Goal: Information Seeking & Learning: Learn about a topic

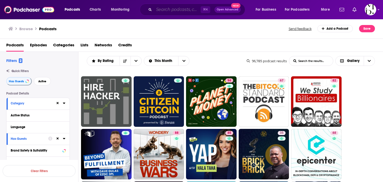
click at [160, 11] on input "Search podcasts, credits, & more..." at bounding box center [177, 9] width 47 height 8
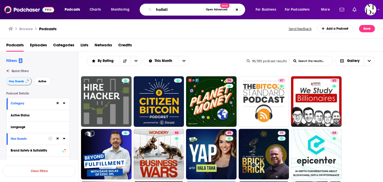
type input "holistic"
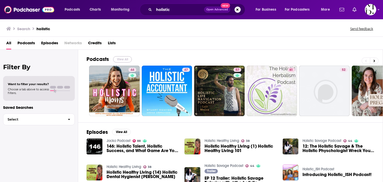
click at [120, 58] on button "View All" at bounding box center [122, 59] width 19 height 6
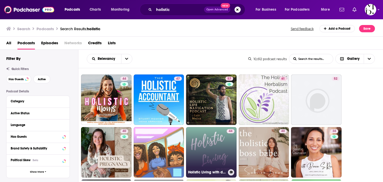
click at [210, 157] on link "44 Holistic Living with doTERRA" at bounding box center [211, 152] width 51 height 51
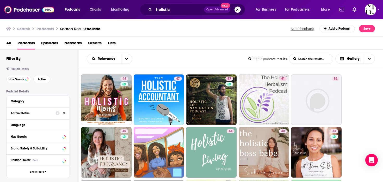
click at [39, 113] on div "Active Status" at bounding box center [31, 114] width 41 height 4
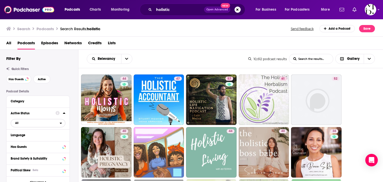
click at [36, 122] on span "All" at bounding box center [35, 123] width 49 height 7
click at [34, 141] on span "Active" at bounding box center [27, 140] width 28 height 3
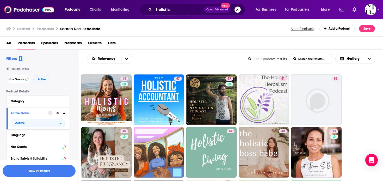
click at [45, 170] on button "View 2k Results" at bounding box center [39, 171] width 73 height 12
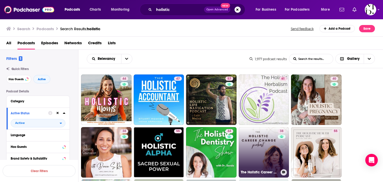
click at [260, 152] on link "38 The Holistic Career Change Podcast" at bounding box center [264, 152] width 51 height 51
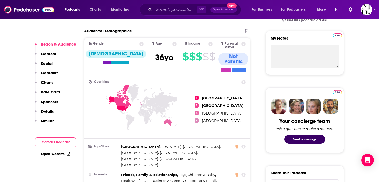
scroll to position [291, 0]
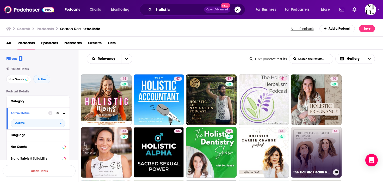
click at [311, 141] on link "55 The Holistic Health Podcast" at bounding box center [316, 152] width 51 height 51
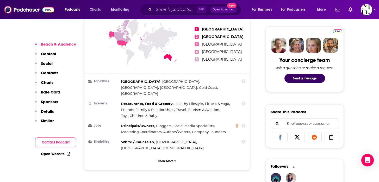
scroll to position [246, 0]
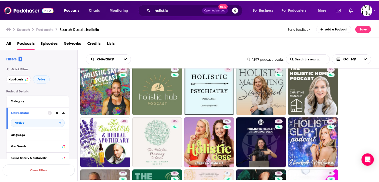
scroll to position [125, 0]
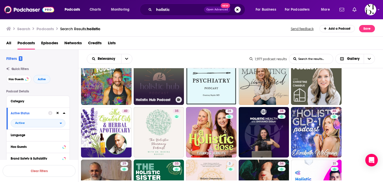
click at [177, 76] on div "30" at bounding box center [177, 77] width 9 height 40
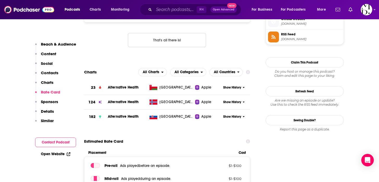
scroll to position [519, 0]
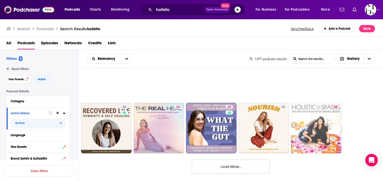
scroll to position [446, 0]
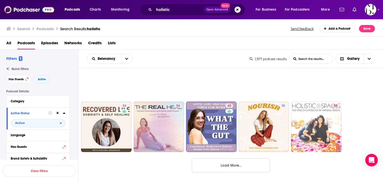
click at [234, 165] on button "Load More..." at bounding box center [231, 165] width 78 height 14
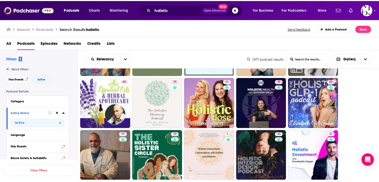
scroll to position [154, 0]
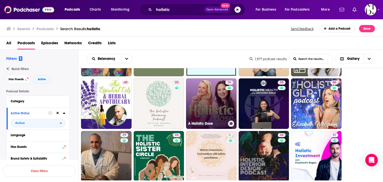
click at [230, 110] on div "26" at bounding box center [229, 101] width 9 height 40
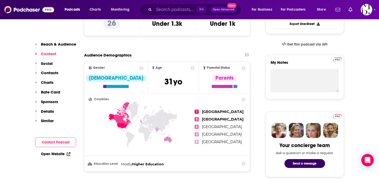
scroll to position [271, 0]
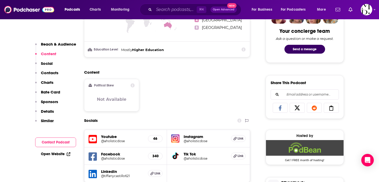
click at [191, 141] on h5 "@aholisticdose" at bounding box center [205, 141] width 43 height 4
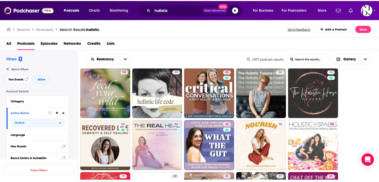
scroll to position [427, 0]
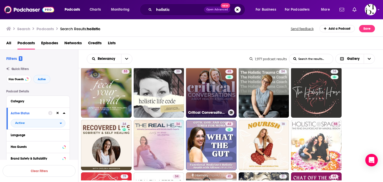
click at [228, 97] on div "45" at bounding box center [229, 90] width 9 height 40
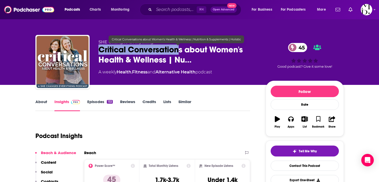
drag, startPoint x: 95, startPoint y: 47, endPoint x: 181, endPoint y: 48, distance: 86.0
click at [181, 48] on div "SHE Changes Everything Critical Conversations about Women's Health & Wellness |…" at bounding box center [189, 63] width 308 height 56
click at [97, 47] on div "SHE Changes Everything Critical Conversations about Women's Health & Wellness |…" at bounding box center [189, 63] width 308 height 56
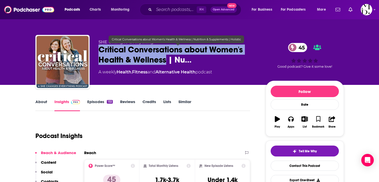
drag, startPoint x: 96, startPoint y: 48, endPoint x: 166, endPoint y: 58, distance: 70.2
click at [166, 58] on div "SHE Changes Everything Critical Conversations about Women's Health & Wellness |…" at bounding box center [189, 63] width 308 height 56
copy h2 "Critical Conversations about Women's Health & Wellness"
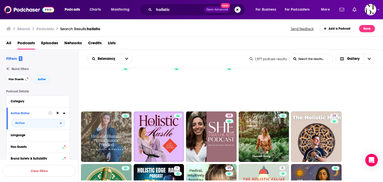
scroll to position [709, 0]
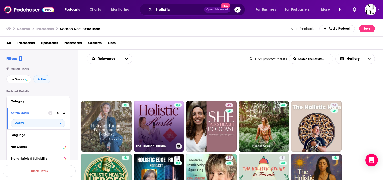
click at [161, 129] on link "The Holistic Hustle" at bounding box center [159, 126] width 51 height 51
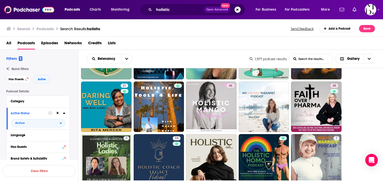
scroll to position [834, 0]
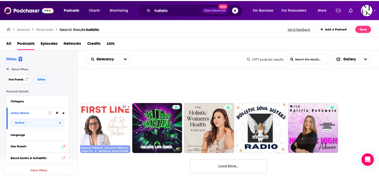
scroll to position [971, 0]
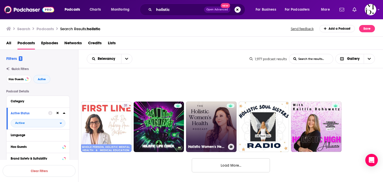
click at [222, 136] on link "Holistic Women's Health" at bounding box center [211, 127] width 51 height 51
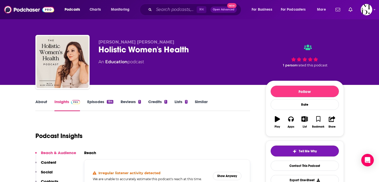
click at [176, 51] on div "Holistic Women's Health" at bounding box center [177, 50] width 159 height 10
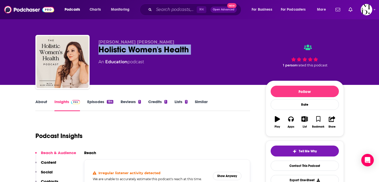
click at [176, 51] on div "Holistic Women's Health" at bounding box center [177, 50] width 159 height 10
copy div "Holistic Women's Health"
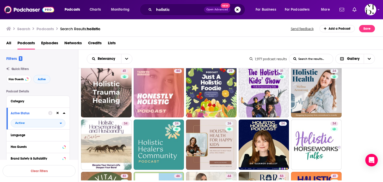
scroll to position [271, 0]
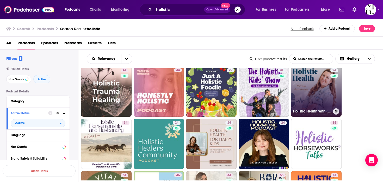
click at [309, 100] on link "24 Holistic Health with Melissa" at bounding box center [316, 91] width 51 height 51
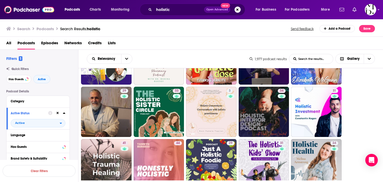
scroll to position [219, 0]
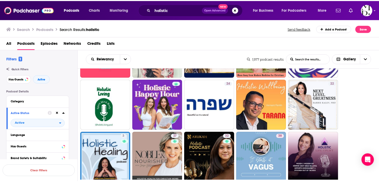
scroll to position [636, 0]
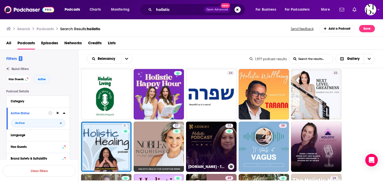
click at [208, 128] on link "32 Arukah.com - The Holistic Life Academy Podcast with Mayim Vega" at bounding box center [211, 147] width 51 height 51
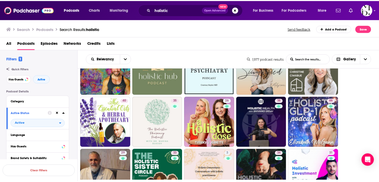
scroll to position [125, 0]
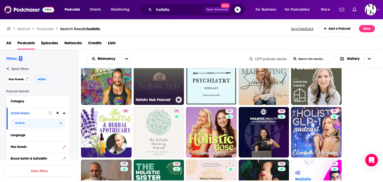
click at [172, 88] on link "30 Holistic Hub Podcast" at bounding box center [159, 80] width 51 height 51
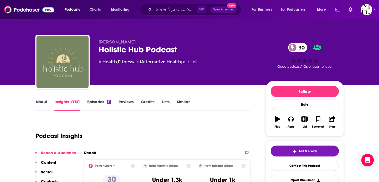
click at [129, 51] on div "Holistic Hub Podcast 30" at bounding box center [177, 50] width 159 height 10
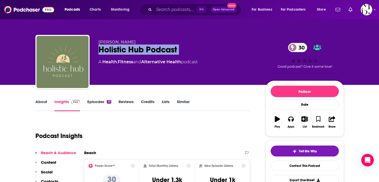
click at [129, 51] on div "Holistic Hub Podcast 30" at bounding box center [177, 50] width 159 height 10
copy div "Holistic Hub Podcast 30"
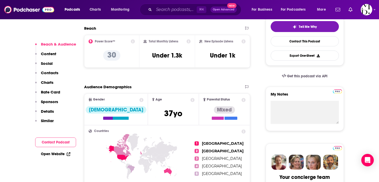
scroll to position [123, 0]
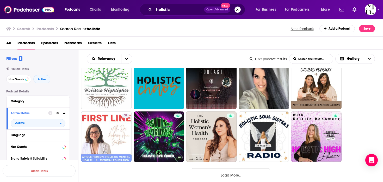
scroll to position [971, 0]
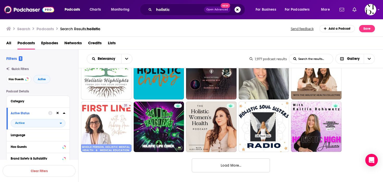
click at [231, 163] on button "Load More..." at bounding box center [231, 165] width 78 height 14
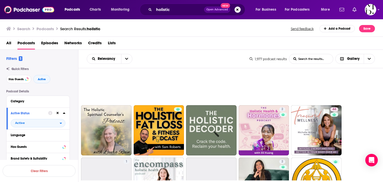
scroll to position [1388, 0]
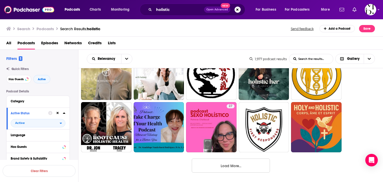
scroll to position [1496, 0]
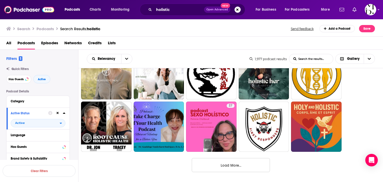
click at [224, 166] on button "Load More..." at bounding box center [231, 165] width 78 height 14
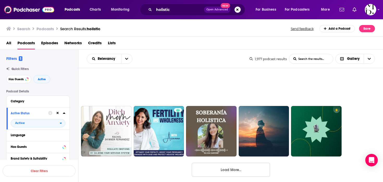
scroll to position [2021, 0]
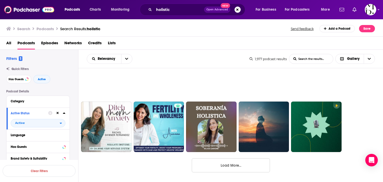
click at [256, 164] on button "Load More..." at bounding box center [231, 165] width 78 height 14
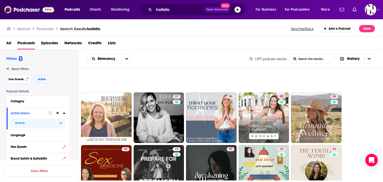
scroll to position [2198, 0]
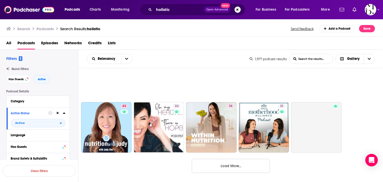
scroll to position [2546, 0]
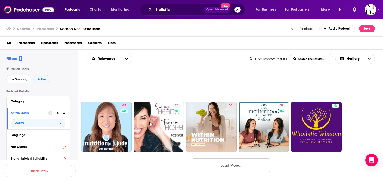
click at [243, 164] on button "Load More..." at bounding box center [231, 165] width 78 height 14
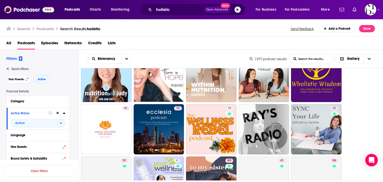
scroll to position [2598, 0]
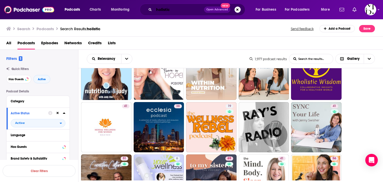
click at [166, 11] on input "holistic" at bounding box center [179, 9] width 50 height 8
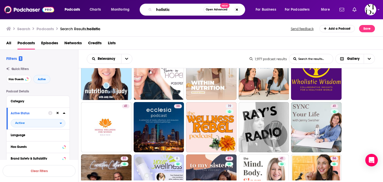
click at [166, 11] on input "holistic" at bounding box center [179, 9] width 50 height 8
type input "wellness"
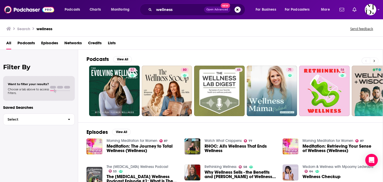
click at [374, 60] on icon at bounding box center [375, 61] width 2 height 2
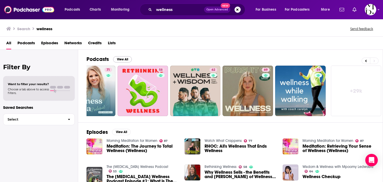
scroll to position [0, 182]
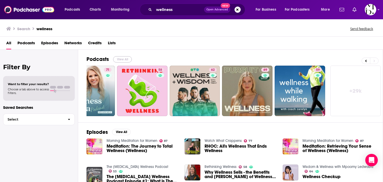
click at [122, 59] on button "View All" at bounding box center [122, 59] width 19 height 6
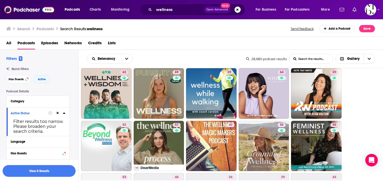
scroll to position [63, 0]
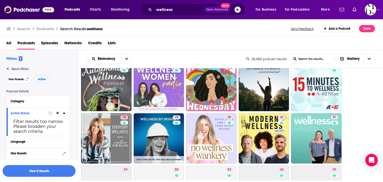
scroll to position [177, 0]
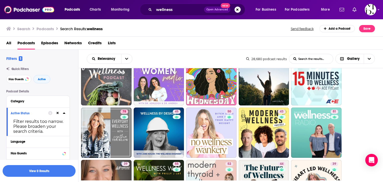
click at [362, 131] on ul "57 80 48 58 71 62 69 59 64 59 53 57 40 56 58 53 46 36 39 43 78 45 50 43 51 39 5…" at bounding box center [233, 158] width 305 height 523
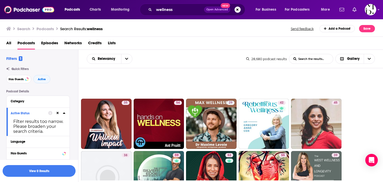
scroll to position [406, 0]
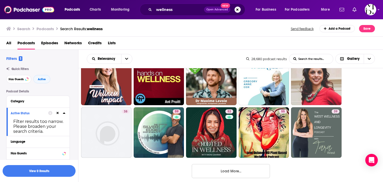
scroll to position [446, 0]
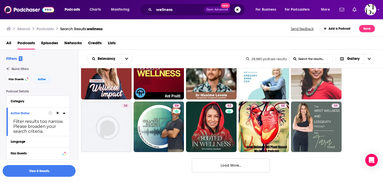
click at [207, 157] on div "57 80 48 58 71 62 69 59 64 59 53 57 40 56 58 53 46 36 39 43 78 45 50 43 51 39 5…" at bounding box center [230, 124] width 305 height 112
click at [208, 162] on button "Load More..." at bounding box center [231, 165] width 78 height 14
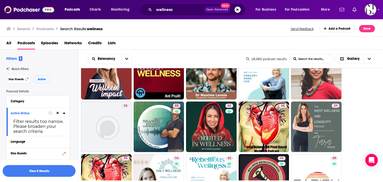
click at [372, 128] on ul "57 80 48 58 71 62 69 59 64 59 53 57 40 56 58 53 46 36 39 43 78 45 50 43 51 39 5…" at bounding box center [233, 153] width 305 height 1048
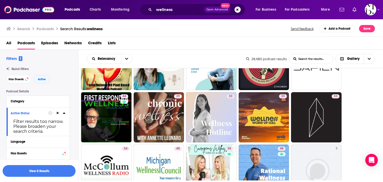
scroll to position [571, 0]
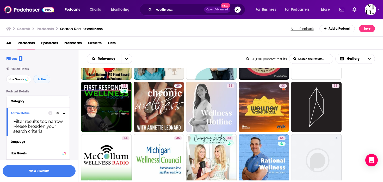
click at [359, 123] on ul "57 80 48 58 71 62 69 59 64 59 53 57 40 56 58 53 46 36 39 43 78 45 50 43 51 39 5…" at bounding box center [233, 28] width 305 height 1048
click at [60, 114] on div at bounding box center [56, 113] width 17 height 7
click at [59, 114] on button at bounding box center [57, 113] width 4 height 4
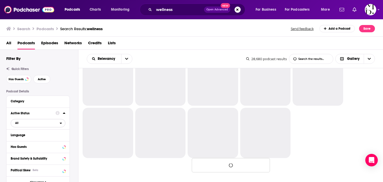
click at [48, 121] on span "All" at bounding box center [35, 123] width 49 height 7
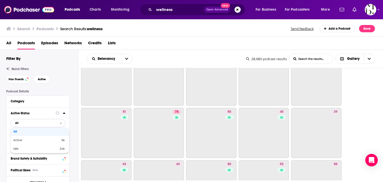
scroll to position [446, 0]
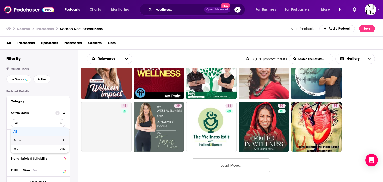
click at [38, 139] on div "Active 5k" at bounding box center [40, 140] width 58 height 9
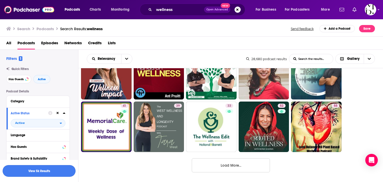
click at [45, 171] on button "View 5k Results" at bounding box center [39, 171] width 73 height 12
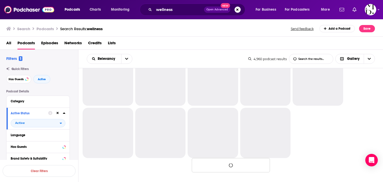
scroll to position [446, 0]
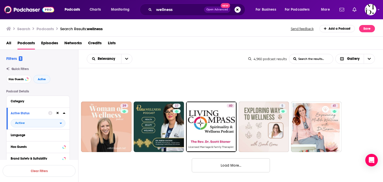
drag, startPoint x: 111, startPoint y: 130, endPoint x: 259, endPoint y: 6, distance: 192.7
click at [0, 0] on div "Podcasts Charts Monitoring wellness Open Advanced New For Business For Podcaste…" at bounding box center [191, 91] width 383 height 182
click at [236, 162] on button "Load More..." at bounding box center [231, 165] width 78 height 14
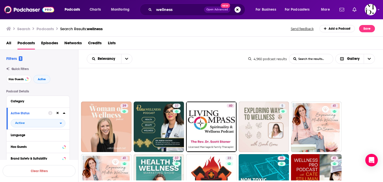
click at [352, 139] on ul "57 80 48 58 71 62 69 59 59 53 57 58 56 39 78 45 51 55 43 52 39 50 44 39 62 49 3…" at bounding box center [233, 153] width 305 height 1048
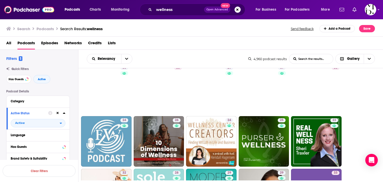
scroll to position [852, 0]
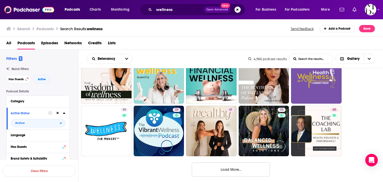
scroll to position [971, 0]
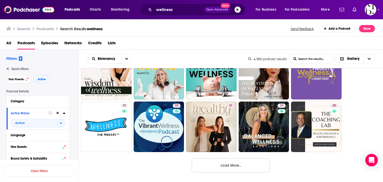
click at [261, 162] on button "Load More..." at bounding box center [231, 165] width 78 height 14
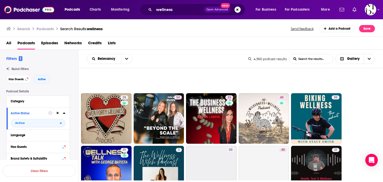
scroll to position [1190, 0]
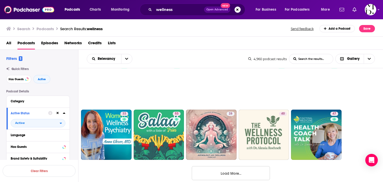
scroll to position [1496, 0]
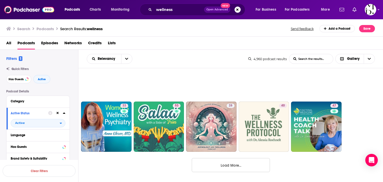
click at [233, 166] on button "Load More..." at bounding box center [231, 165] width 78 height 14
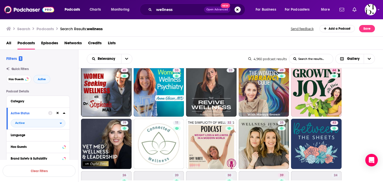
scroll to position [1600, 0]
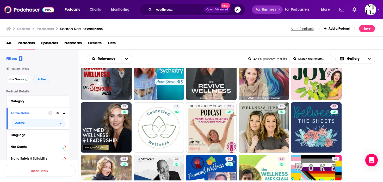
drag, startPoint x: 264, startPoint y: 128, endPoint x: 257, endPoint y: 6, distance: 122.7
click at [0, 0] on div "Podcasts Charts Monitoring wellness Open Advanced New For Business For Podcaste…" at bounding box center [191, 91] width 383 height 182
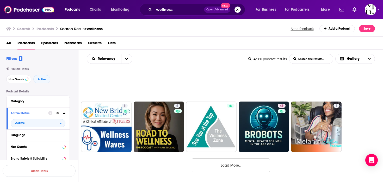
scroll to position [2021, 0]
click at [248, 165] on button "Load More..." at bounding box center [231, 165] width 78 height 14
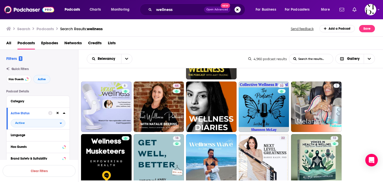
scroll to position [2157, 0]
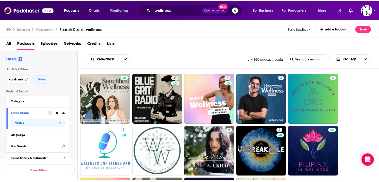
scroll to position [2407, 0]
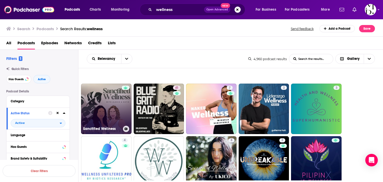
click at [108, 114] on link "Sanctified Wellness" at bounding box center [106, 109] width 51 height 51
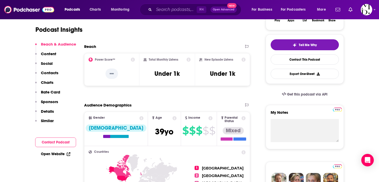
scroll to position [108, 0]
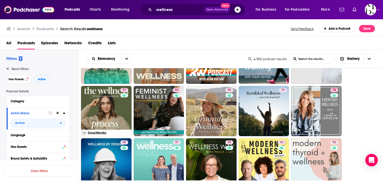
scroll to position [104, 0]
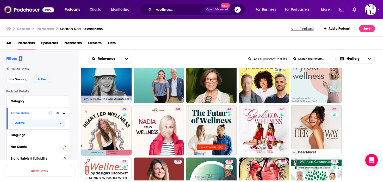
scroll to position [188, 0]
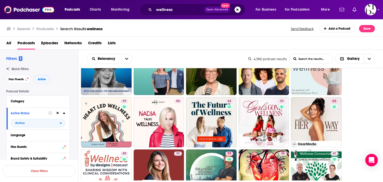
drag, startPoint x: 226, startPoint y: 116, endPoint x: 286, endPoint y: 1, distance: 129.6
click at [0, 0] on div "Podcasts Charts Monitoring wellness Open Advanced New For Business For Podcaste…" at bounding box center [191, 91] width 383 height 182
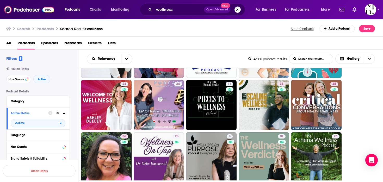
scroll to position [1886, 0]
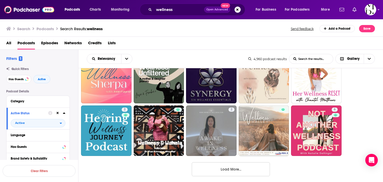
scroll to position [2546, 0]
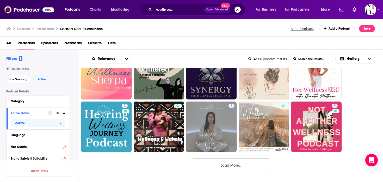
click at [199, 158] on button "Load More..." at bounding box center [231, 165] width 78 height 14
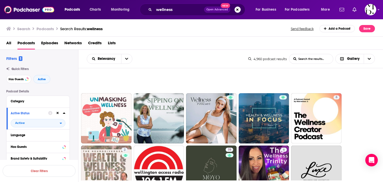
scroll to position [2828, 0]
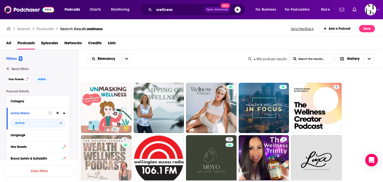
drag, startPoint x: 223, startPoint y: 106, endPoint x: 265, endPoint y: 1, distance: 112.8
click at [0, 0] on div "Podcasts Charts Monitoring wellness Open Advanced New For Business For Podcaste…" at bounding box center [191, 91] width 383 height 182
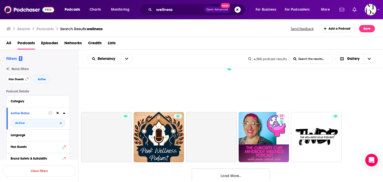
scroll to position [3071, 0]
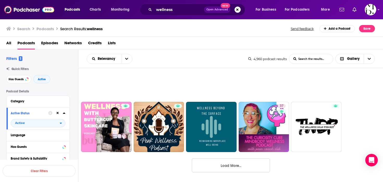
click at [264, 166] on button "Load More..." at bounding box center [231, 165] width 78 height 14
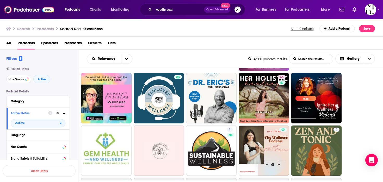
scroll to position [3259, 0]
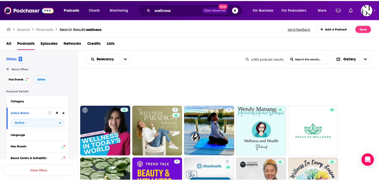
scroll to position [3540, 0]
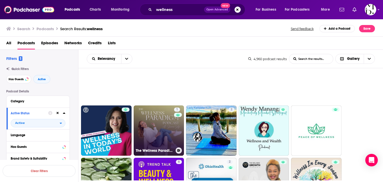
click at [158, 138] on link "1 The Wellness Paradigm" at bounding box center [159, 131] width 51 height 51
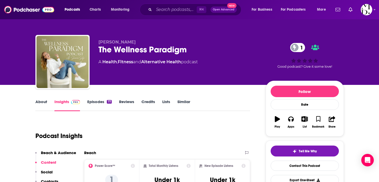
click at [116, 51] on div "The Wellness Paradigm 1" at bounding box center [177, 50] width 159 height 10
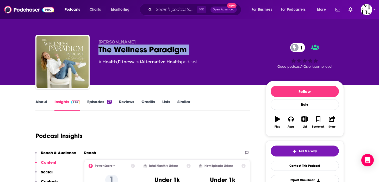
click at [116, 51] on div "The Wellness Paradigm 1" at bounding box center [177, 50] width 159 height 10
copy div "The Wellness Paradigm 1"
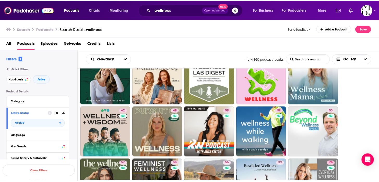
scroll to position [31, 0]
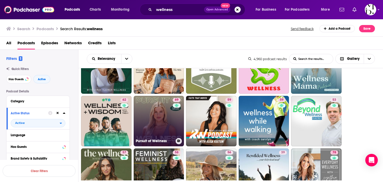
click at [175, 118] on div "69" at bounding box center [177, 118] width 9 height 40
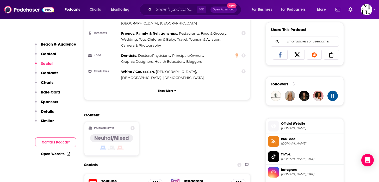
scroll to position [388, 0]
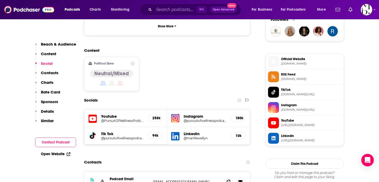
click at [202, 119] on h5 "@pursuitofwellnesspodcast" at bounding box center [205, 121] width 43 height 4
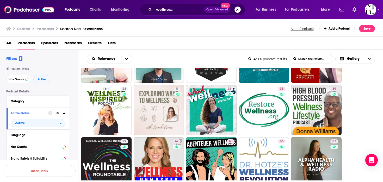
scroll to position [573, 0]
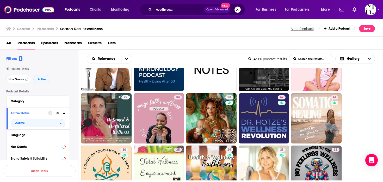
scroll to position [782, 0]
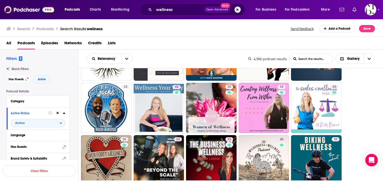
scroll to position [1157, 0]
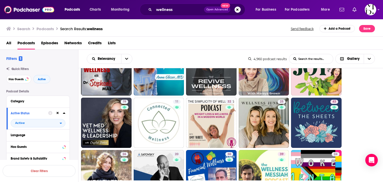
scroll to position [1615, 0]
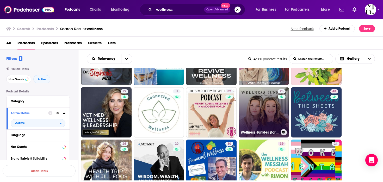
click at [273, 118] on link "25 Wellness Junkies (formerly Nirvana Sisters)" at bounding box center [264, 112] width 51 height 51
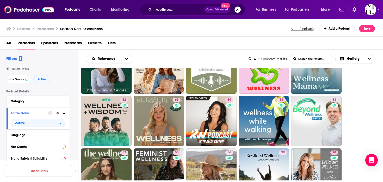
scroll to position [52, 0]
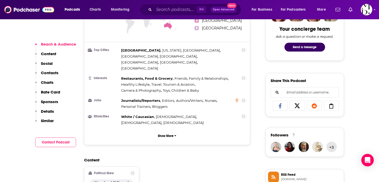
scroll to position [277, 0]
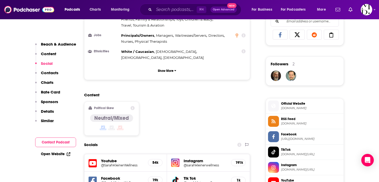
scroll to position [394, 0]
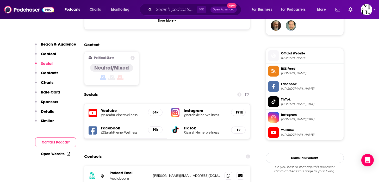
click at [211, 113] on h5 "@sarahkleinerwellness" at bounding box center [205, 115] width 43 height 4
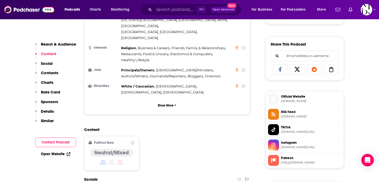
scroll to position [349, 0]
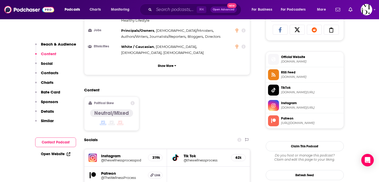
click at [133, 158] on h5 "@thewellnessprocesspod" at bounding box center [122, 160] width 43 height 4
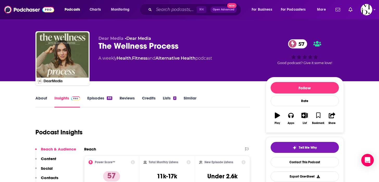
scroll to position [6, 0]
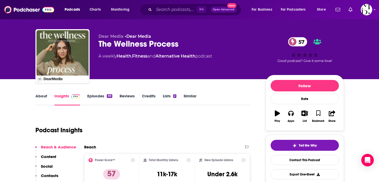
click at [116, 46] on div "The Wellness Process 57" at bounding box center [177, 44] width 159 height 10
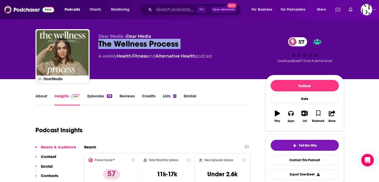
click at [116, 46] on div "The Wellness Process 57" at bounding box center [177, 44] width 159 height 10
copy div "The Wellness Process 57"
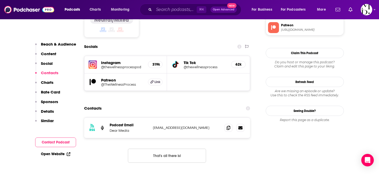
scroll to position [444, 0]
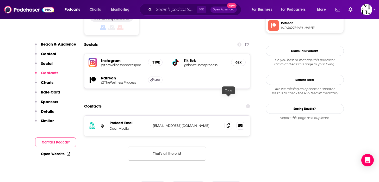
click at [229, 123] on icon at bounding box center [229, 125] width 4 height 4
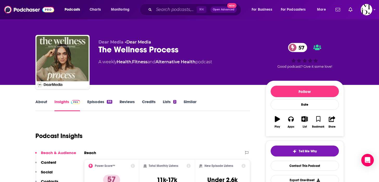
click at [117, 48] on div "The Wellness Process 57" at bounding box center [177, 50] width 159 height 10
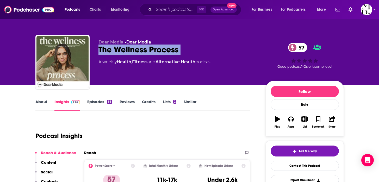
click at [117, 48] on div "The Wellness Process 57" at bounding box center [177, 50] width 159 height 10
copy div "The Wellness Process 57"
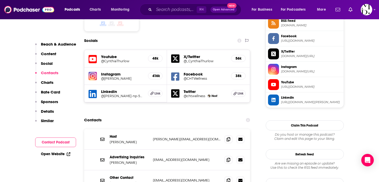
scroll to position [415, 0]
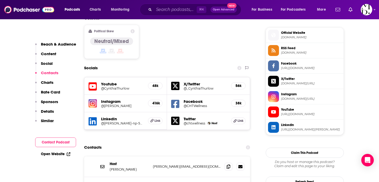
click at [122, 104] on h5 "@cynthia_thurlow_" at bounding box center [122, 106] width 43 height 4
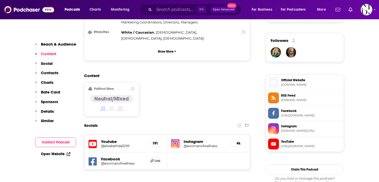
scroll to position [371, 0]
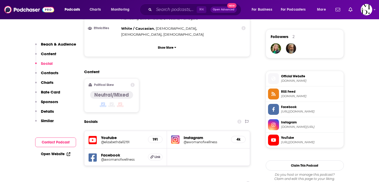
click at [195, 140] on h5 "@awomanofwellness" at bounding box center [205, 142] width 43 height 4
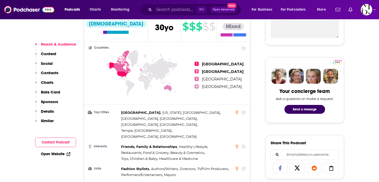
scroll to position [202, 0]
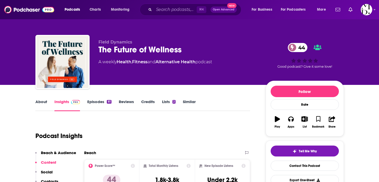
click at [180, 48] on div "The Future of Wellness 44" at bounding box center [177, 50] width 159 height 10
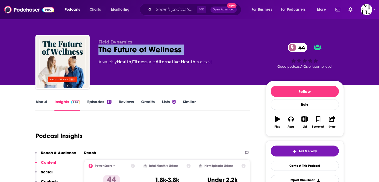
click at [180, 48] on div "The Future of Wellness 44" at bounding box center [177, 50] width 159 height 10
copy div "The Future of Wellness 44"
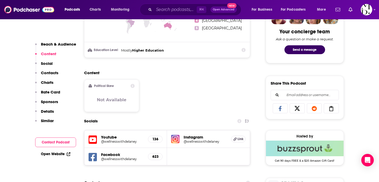
scroll to position [272, 0]
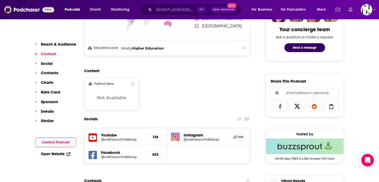
click at [208, 141] on h5 "@wellnesswithdelaney" at bounding box center [205, 140] width 43 height 4
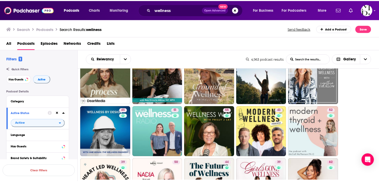
scroll to position [135, 0]
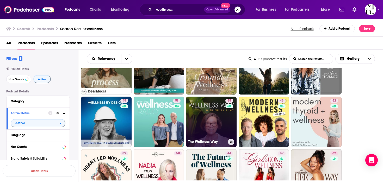
click at [199, 123] on link "[STREET_ADDRESS]" at bounding box center [211, 122] width 51 height 51
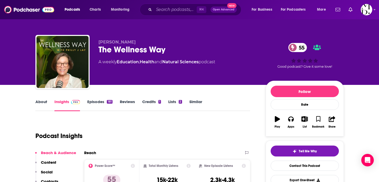
drag, startPoint x: 379, startPoint y: 19, endPoint x: 378, endPoint y: 26, distance: 6.5
click at [379, 28] on div "Philly J Lay The Wellness Way 55 A weekly Education , Health and Natural Scienc…" at bounding box center [189, 42] width 379 height 85
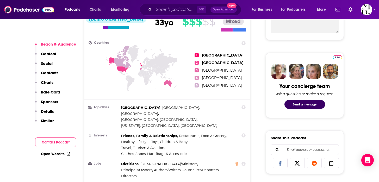
scroll to position [211, 0]
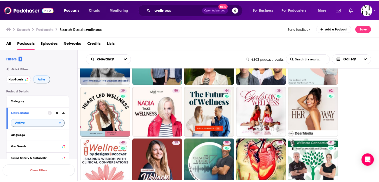
scroll to position [208, 0]
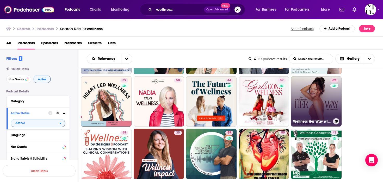
click at [327, 95] on link "62 Wellness Her Way with [PERSON_NAME]" at bounding box center [316, 101] width 51 height 51
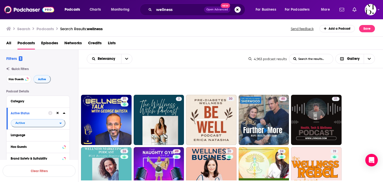
scroll to position [1251, 0]
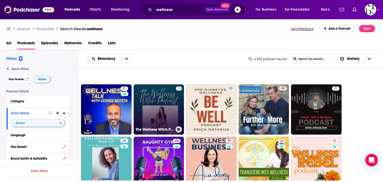
click at [180, 113] on div "2" at bounding box center [179, 107] width 6 height 40
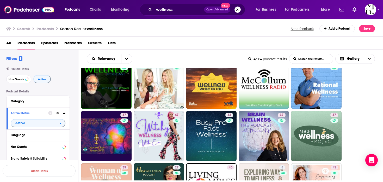
scroll to position [386, 0]
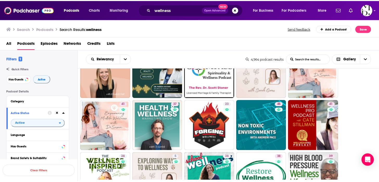
scroll to position [500, 0]
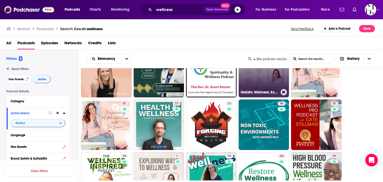
click at [271, 84] on link "5 Holistic Wellness: Exploring Ways to Wellness" at bounding box center [264, 72] width 51 height 51
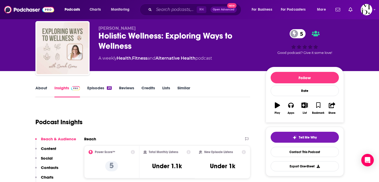
scroll to position [27, 0]
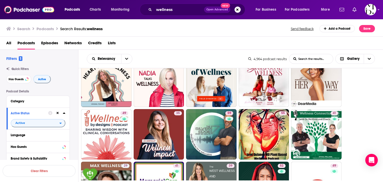
scroll to position [229, 0]
